Goal: Communication & Community: Answer question/provide support

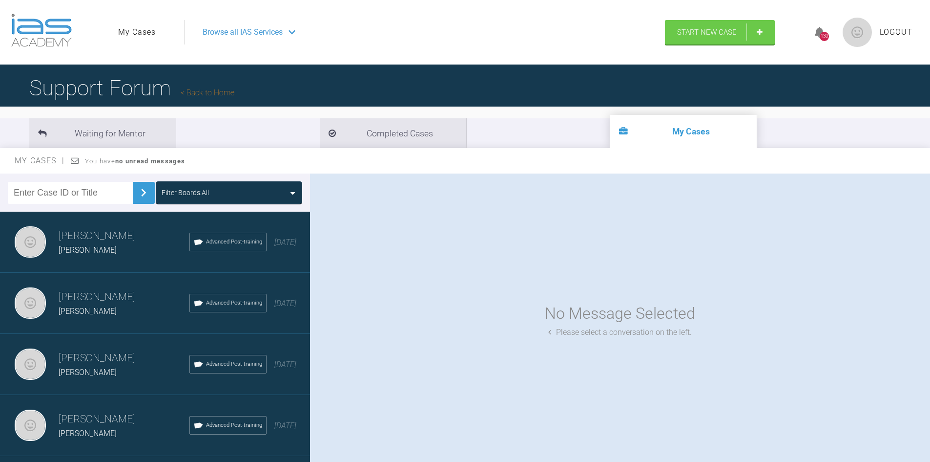
click at [136, 313] on div "[PERSON_NAME]" at bounding box center [124, 311] width 131 height 13
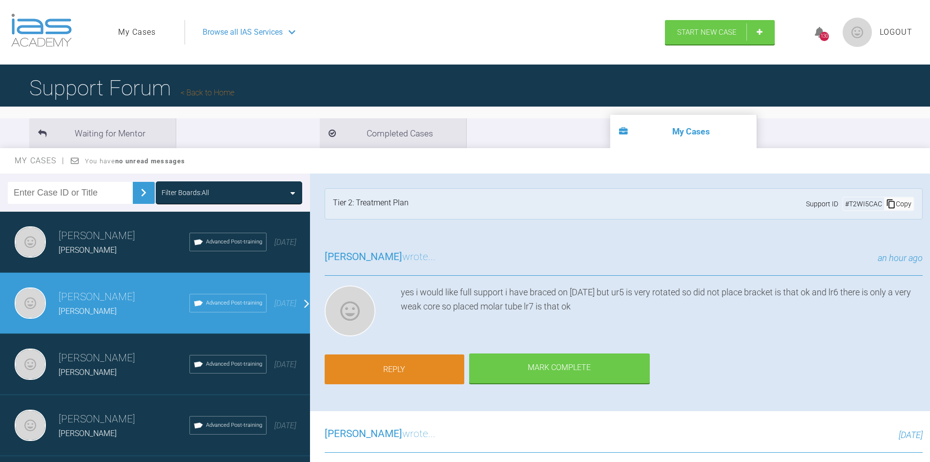
click at [400, 374] on link "Reply" at bounding box center [395, 369] width 140 height 30
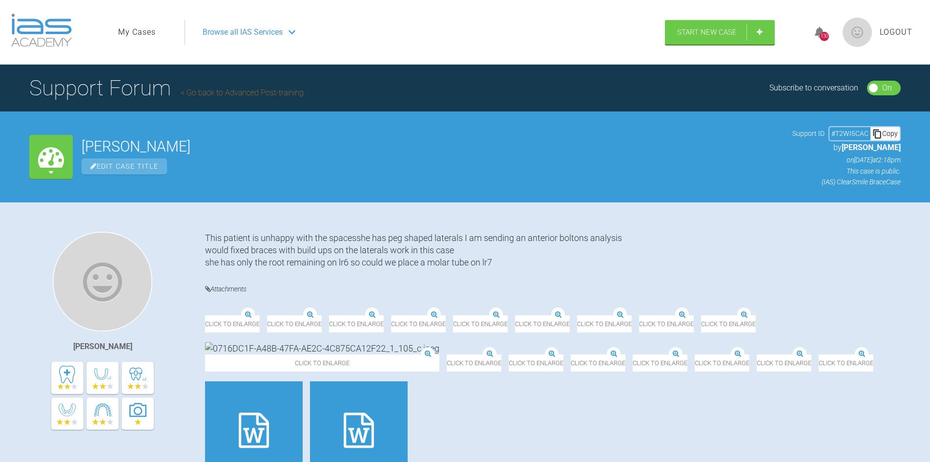
scroll to position [1910, 0]
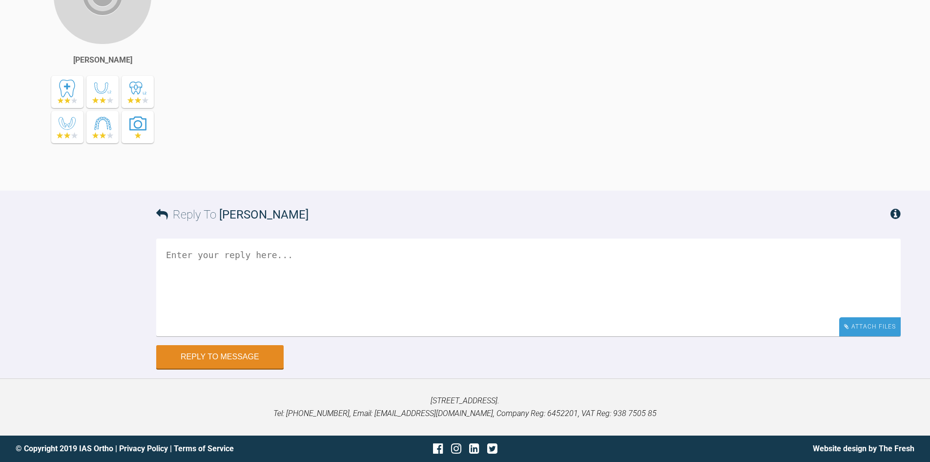
click at [886, 323] on div "Attach Files" at bounding box center [871, 326] width 62 height 19
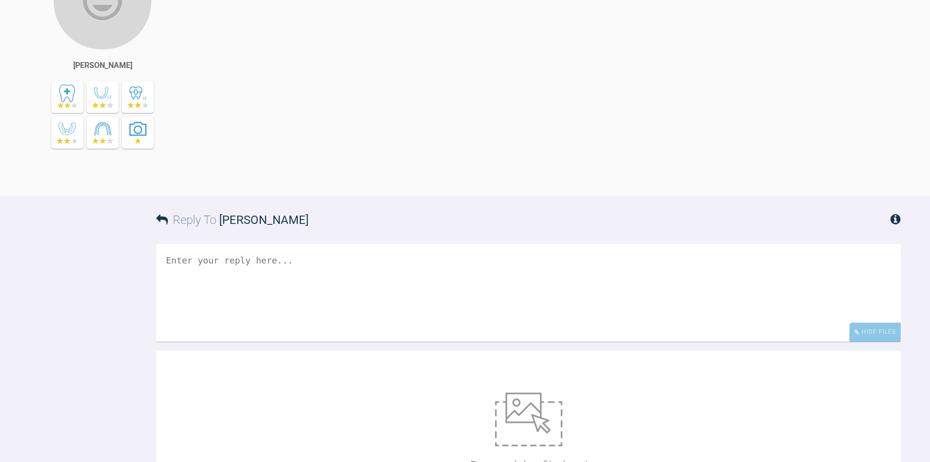
click at [531, 396] on img at bounding box center [528, 419] width 67 height 54
type input "C:\fakepath\0FF5EF19-8CDB-481F-AA20-8AB2FE3F4073_1_105_c.jpg"
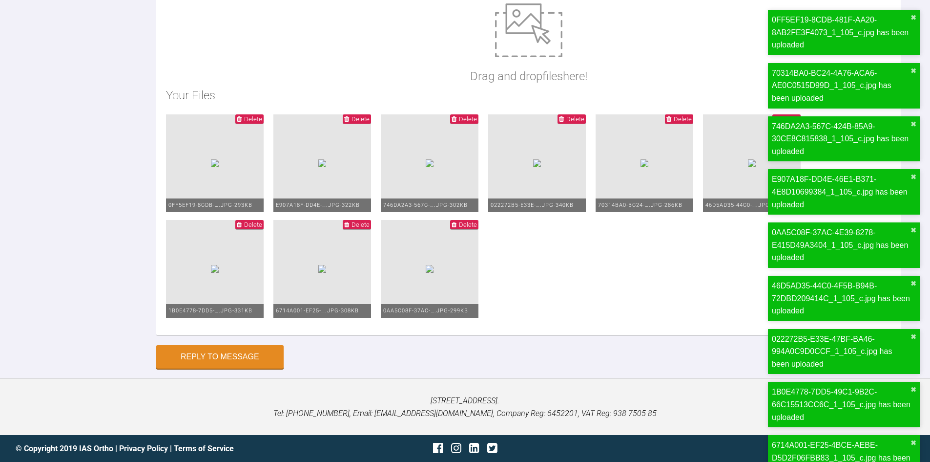
scroll to position [2366, 0]
click at [254, 356] on button "Reply to Message" at bounding box center [219, 357] width 127 height 23
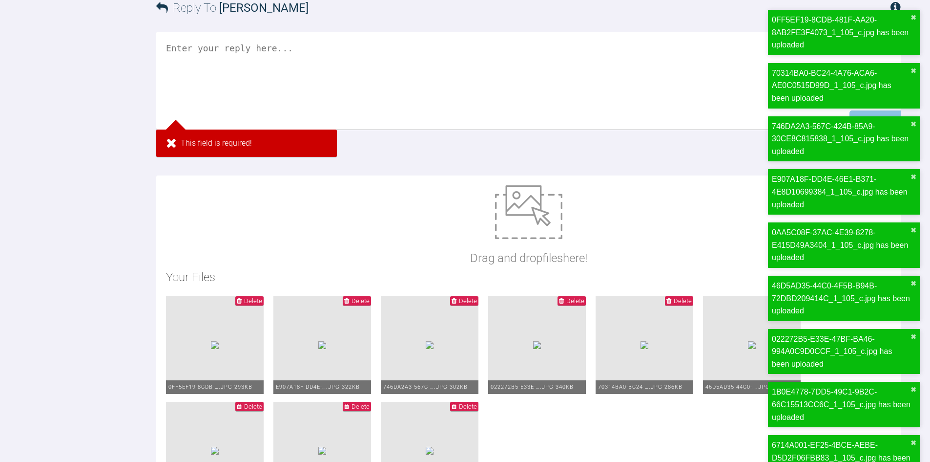
scroll to position [1926, 0]
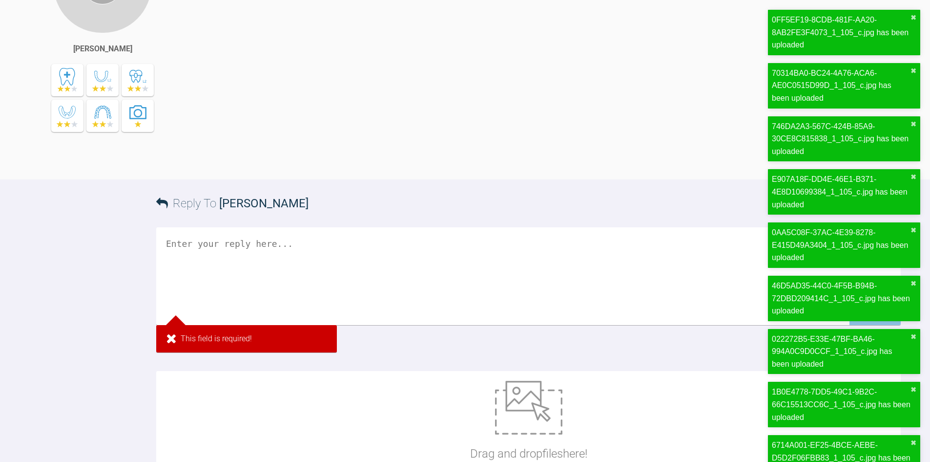
click at [315, 273] on textarea at bounding box center [528, 276] width 745 height 98
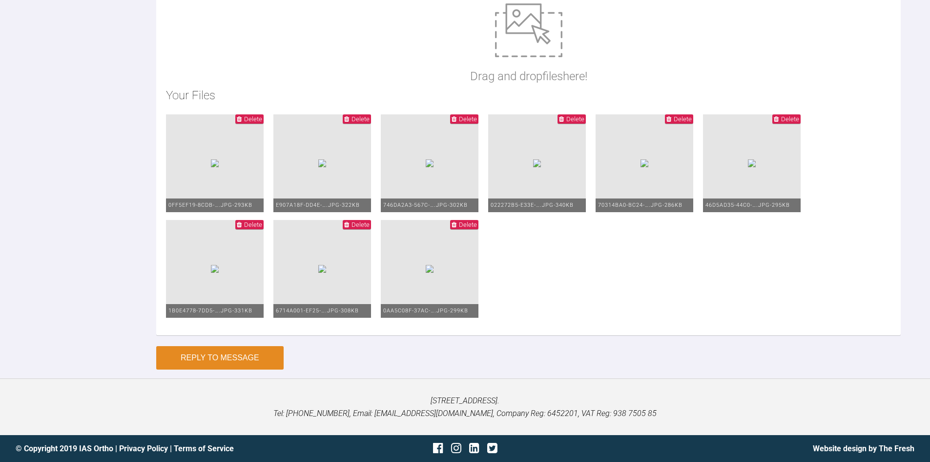
type textarea "See below message"
click at [252, 364] on button "Reply to Message" at bounding box center [219, 357] width 127 height 23
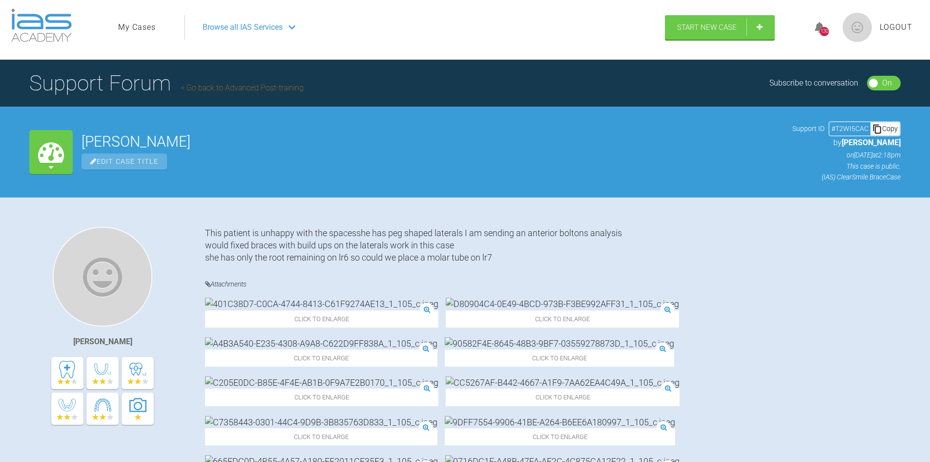
scroll to position [0, 0]
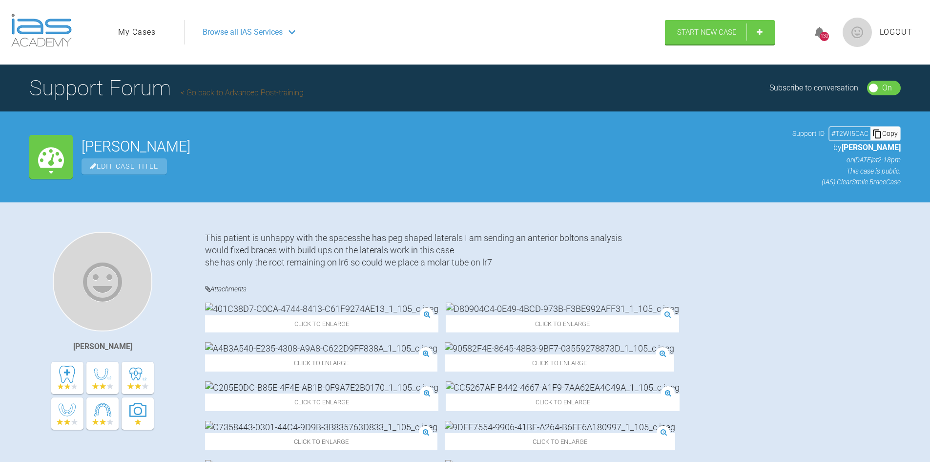
click at [130, 35] on link "My Cases" at bounding box center [137, 32] width 38 height 13
